Goal: Task Accomplishment & Management: Use online tool/utility

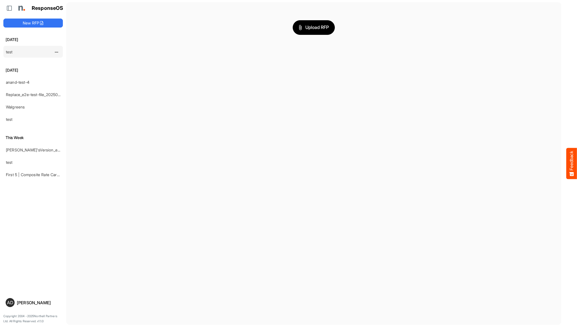
click at [13, 54] on div "test" at bounding box center [29, 51] width 50 height 11
click at [10, 52] on link "test" at bounding box center [9, 51] width 7 height 5
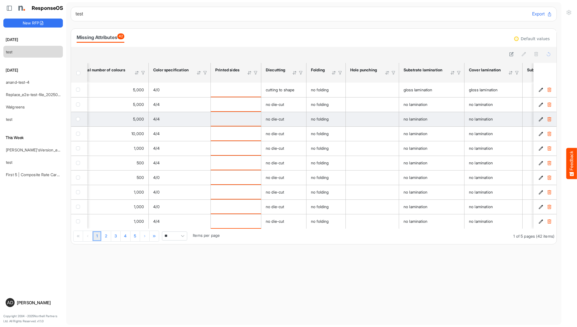
scroll to position [0, 552]
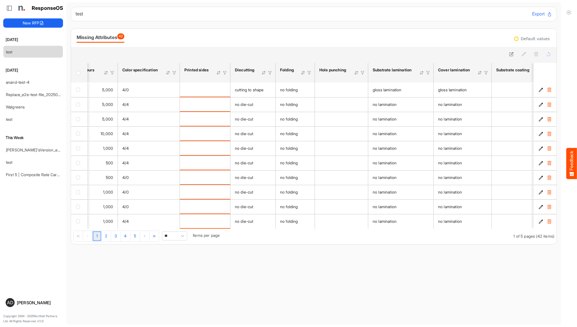
click at [58, 23] on button "New RFP" at bounding box center [32, 23] width 59 height 9
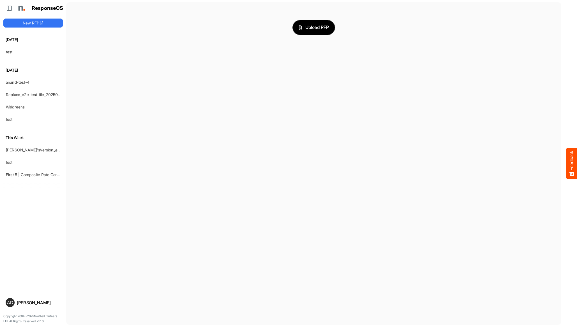
click at [299, 27] on icon "button" at bounding box center [300, 28] width 6 height 6
click at [547, 28] on icon "button" at bounding box center [547, 28] width 7 height 7
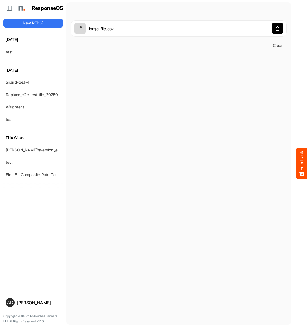
click at [127, 81] on main "large-file.csv Clear" at bounding box center [178, 163] width 225 height 322
click at [278, 26] on icon "button" at bounding box center [277, 28] width 7 height 7
